Goal: Navigation & Orientation: Find specific page/section

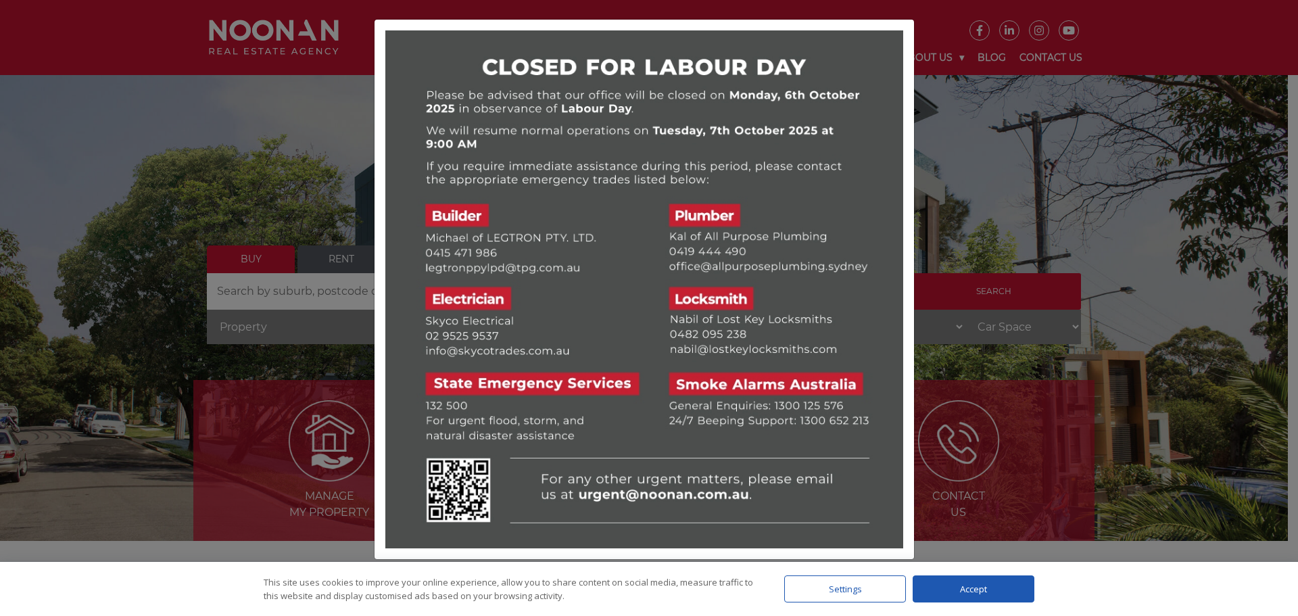
click at [203, 252] on div at bounding box center [649, 308] width 1298 height 616
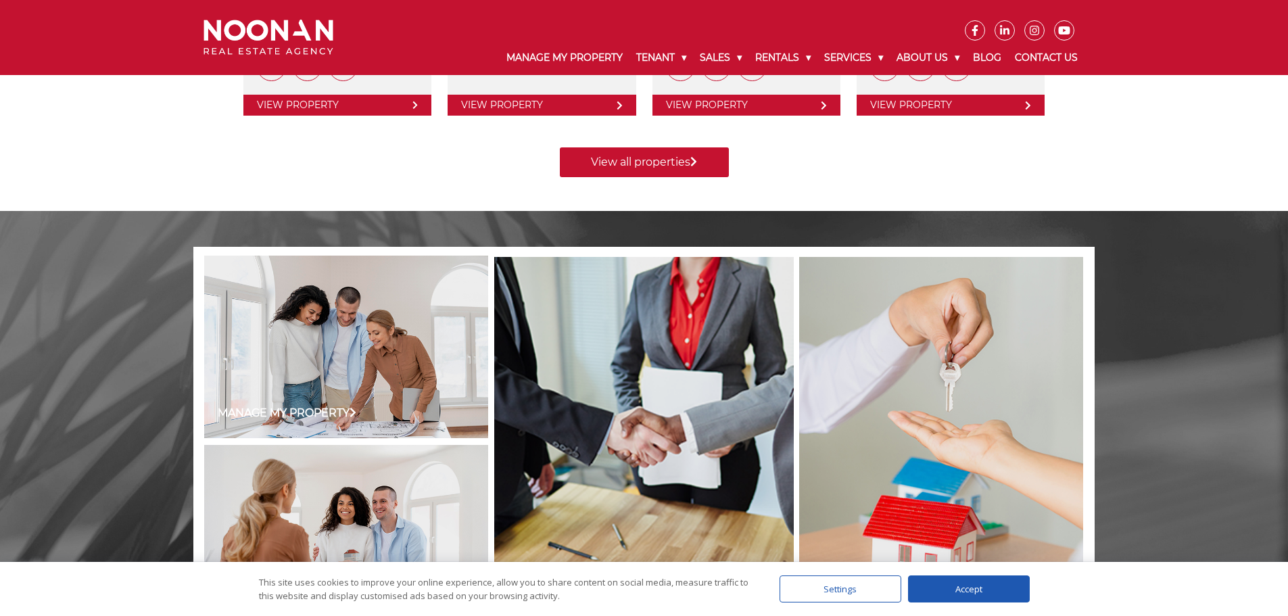
scroll to position [1217, 0]
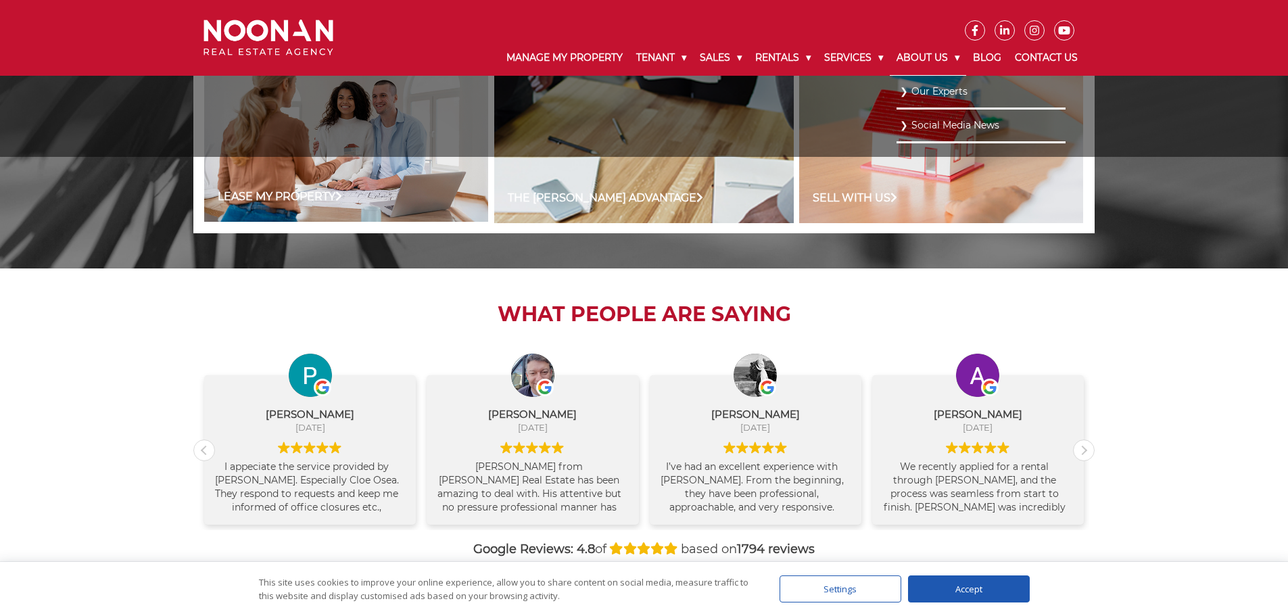
click at [921, 57] on link "About Us" at bounding box center [928, 58] width 76 height 35
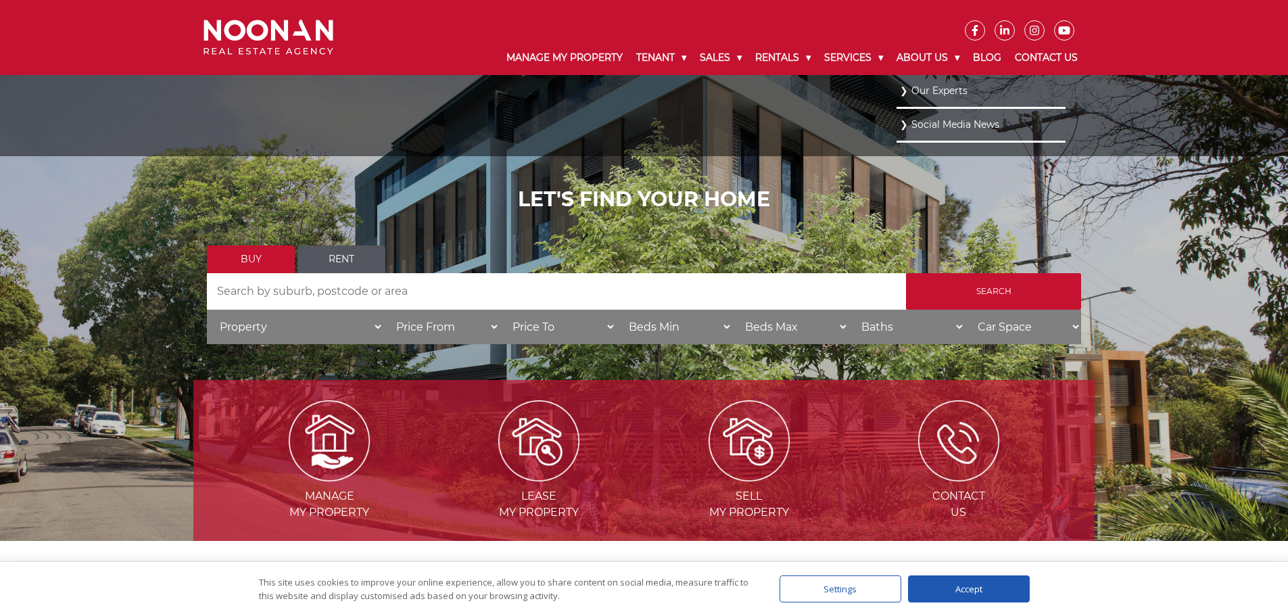
click at [925, 91] on link "Our Experts" at bounding box center [981, 91] width 162 height 18
